Goal: Task Accomplishment & Management: Use online tool/utility

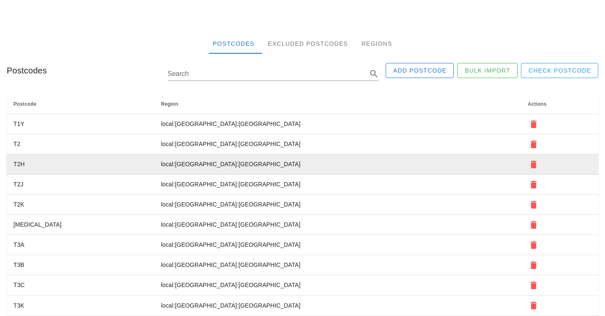
scroll to position [31, 0]
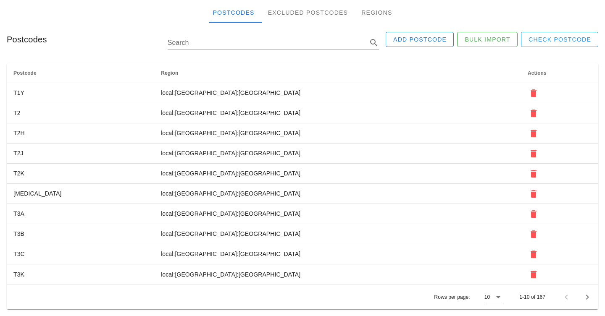
click at [493, 297] on icon at bounding box center [498, 297] width 10 height 10
click at [493, 279] on div "15" at bounding box center [495, 277] width 8 height 8
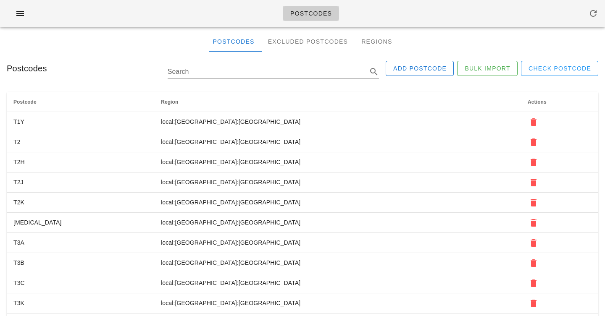
scroll to position [0, 0]
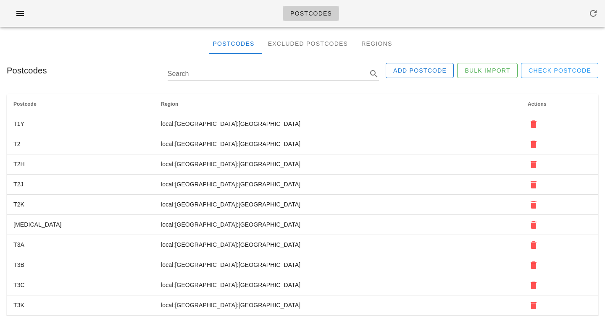
click at [423, 78] on div "Postcodes Search Add Postcode Bulk Import Check Postcode" at bounding box center [302, 71] width 605 height 34
click at [423, 71] on span "Add Postcode" at bounding box center [420, 70] width 54 height 7
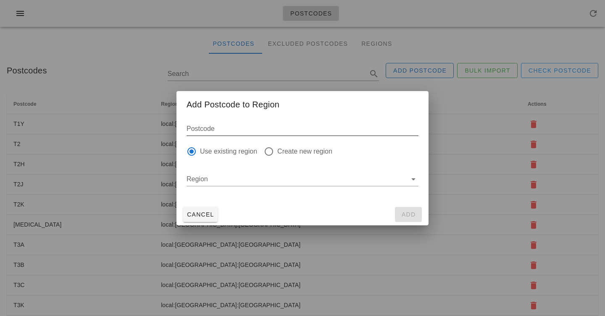
click at [259, 132] on input "Postcode" at bounding box center [302, 128] width 232 height 13
type input "T2N"
click at [235, 182] on input "Region" at bounding box center [296, 179] width 220 height 13
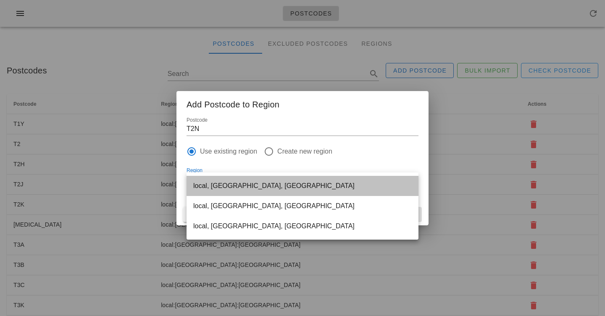
click at [236, 192] on div "local, [GEOGRAPHIC_DATA], [GEOGRAPHIC_DATA]" at bounding box center [302, 186] width 218 height 18
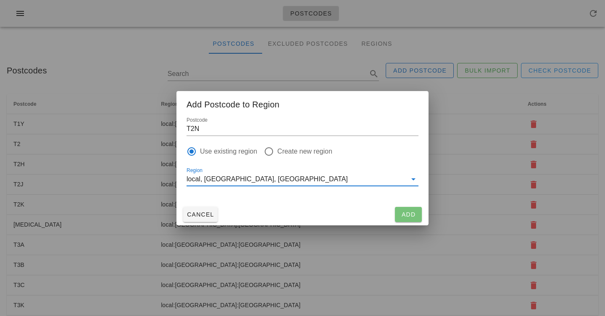
click at [400, 212] on span "Add" at bounding box center [408, 214] width 20 height 7
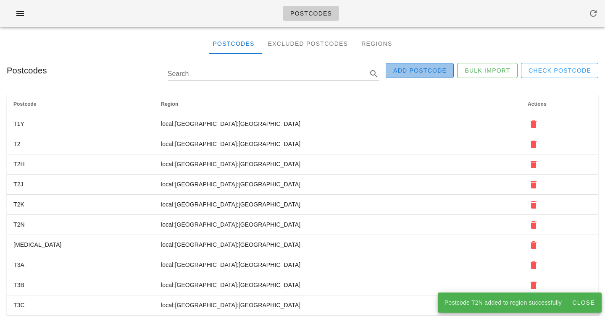
click at [417, 65] on button "Add Postcode" at bounding box center [420, 70] width 68 height 15
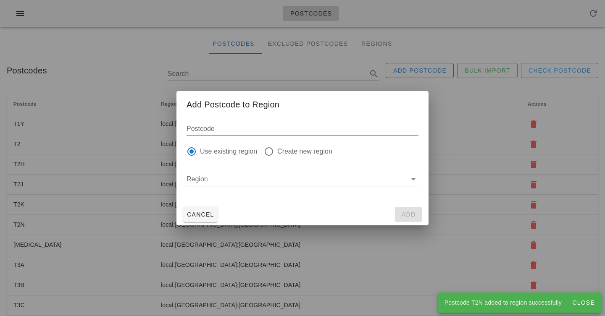
click at [247, 121] on div "Postcode" at bounding box center [302, 131] width 232 height 28
click at [246, 126] on input "Postcode" at bounding box center [302, 128] width 232 height 13
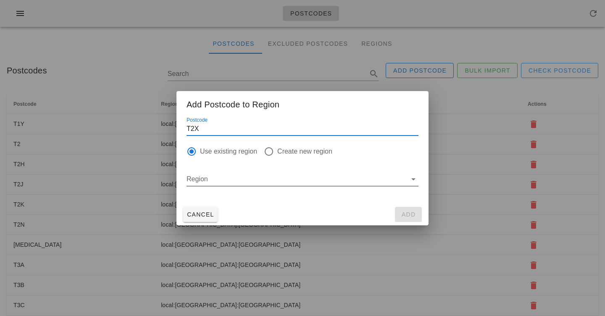
type input "T2X"
click at [243, 179] on input "Region" at bounding box center [296, 179] width 220 height 13
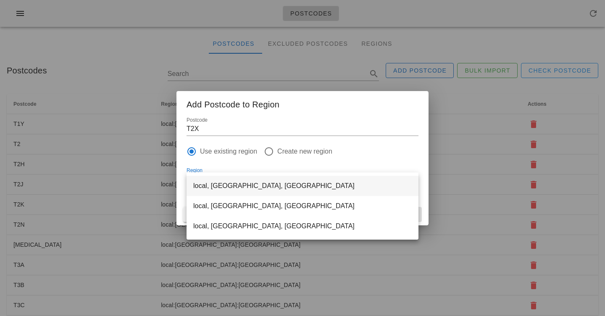
click at [243, 188] on div "local, [GEOGRAPHIC_DATA], [GEOGRAPHIC_DATA]" at bounding box center [302, 186] width 218 height 8
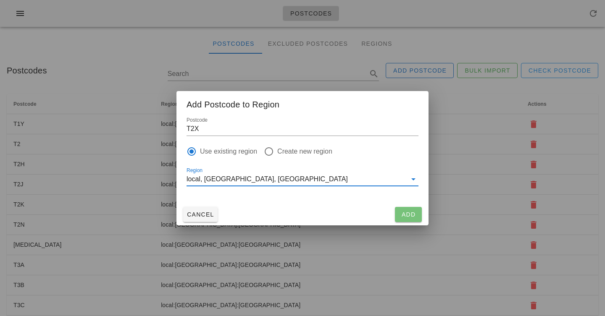
click at [408, 213] on span "Add" at bounding box center [408, 214] width 20 height 7
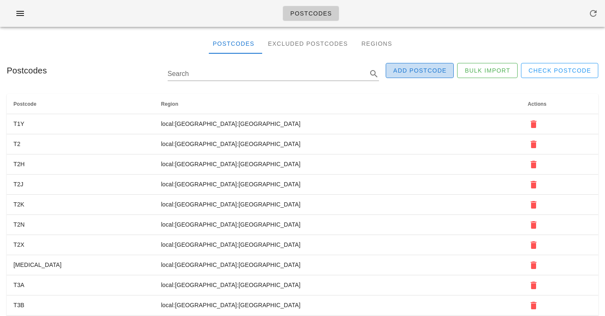
click at [427, 69] on span "Add Postcode" at bounding box center [420, 70] width 54 height 7
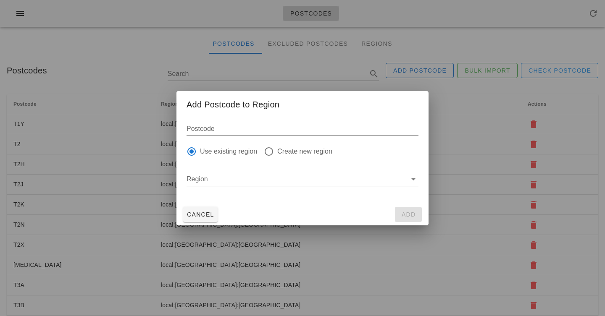
click at [266, 127] on input "Postcode" at bounding box center [302, 128] width 232 height 13
paste input "T3G"
type input "T3G"
click at [240, 181] on input "Region" at bounding box center [296, 179] width 220 height 13
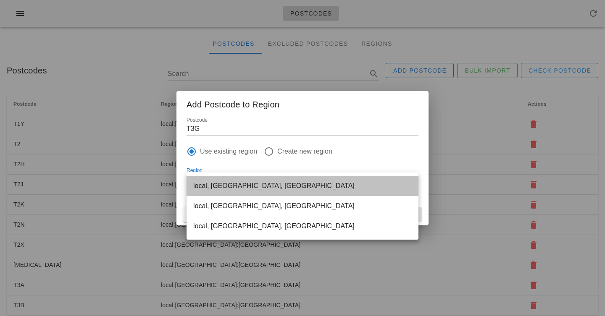
click at [237, 188] on div "local, [GEOGRAPHIC_DATA], [GEOGRAPHIC_DATA]" at bounding box center [302, 186] width 218 height 8
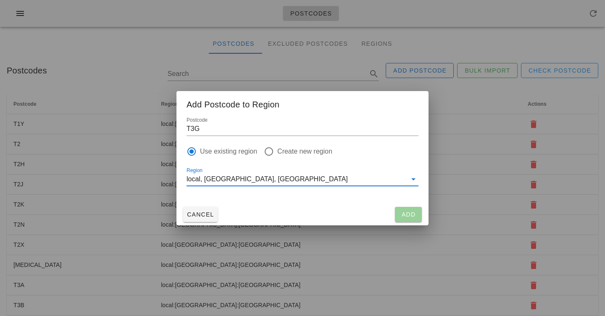
click at [406, 211] on span "Add" at bounding box center [408, 214] width 20 height 7
